Goal: Find specific page/section

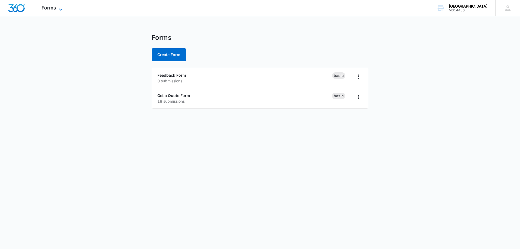
click at [59, 9] on icon at bounding box center [60, 9] width 7 height 7
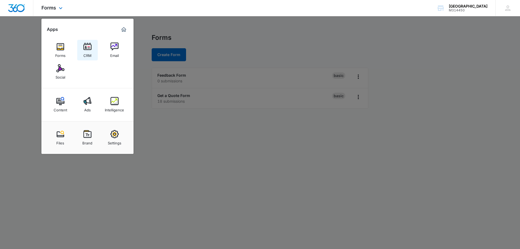
click at [91, 47] on img at bounding box center [87, 47] width 8 height 8
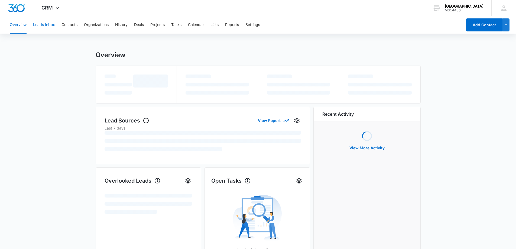
click at [47, 24] on button "Leads Inbox" at bounding box center [44, 24] width 22 height 17
